Goal: Information Seeking & Learning: Learn about a topic

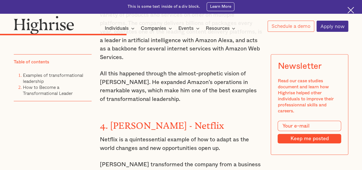
scroll to position [1431, 0]
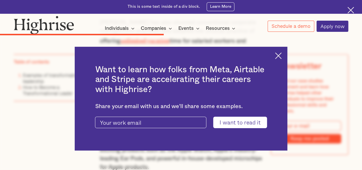
click at [281, 54] on img at bounding box center [278, 55] width 7 height 7
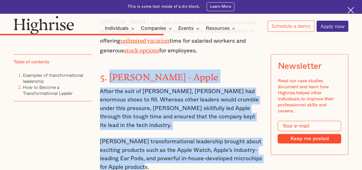
drag, startPoint x: 110, startPoint y: 53, endPoint x: 210, endPoint y: 148, distance: 137.5
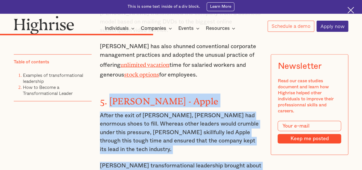
scroll to position [1447, 0]
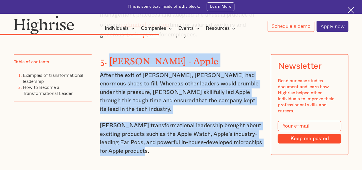
click at [185, 77] on p "After the exit of [PERSON_NAME], [PERSON_NAME] had enormous shoes to fill. Wher…" at bounding box center [181, 92] width 163 height 42
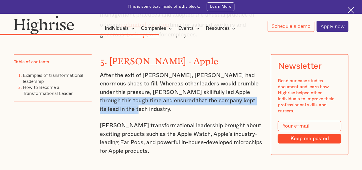
drag, startPoint x: 256, startPoint y: 79, endPoint x: 207, endPoint y: 74, distance: 48.9
click at [207, 74] on p "After the exit of [PERSON_NAME], [PERSON_NAME] had enormous shoes to fill. Wher…" at bounding box center [181, 92] width 163 height 42
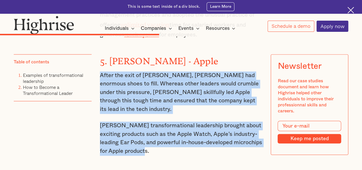
drag, startPoint x: 190, startPoint y: 120, endPoint x: 99, endPoint y: 50, distance: 115.4
click at [168, 71] on p "After the exit of [PERSON_NAME], [PERSON_NAME] had enormous shoes to fill. Wher…" at bounding box center [181, 92] width 163 height 42
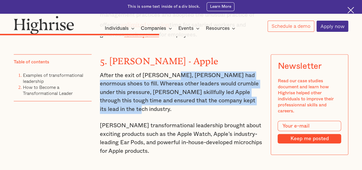
drag, startPoint x: 168, startPoint y: 56, endPoint x: 257, endPoint y: 81, distance: 92.2
click at [257, 81] on p "After the exit of [PERSON_NAME], [PERSON_NAME] had enormous shoes to fill. Wher…" at bounding box center [181, 92] width 163 height 42
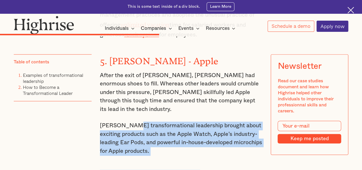
drag, startPoint x: 188, startPoint y: 128, endPoint x: 129, endPoint y: 99, distance: 65.0
click at [180, 125] on p "[PERSON_NAME] transformational leadership brought about exciting products such …" at bounding box center [181, 138] width 163 height 34
